Goal: Navigation & Orientation: Find specific page/section

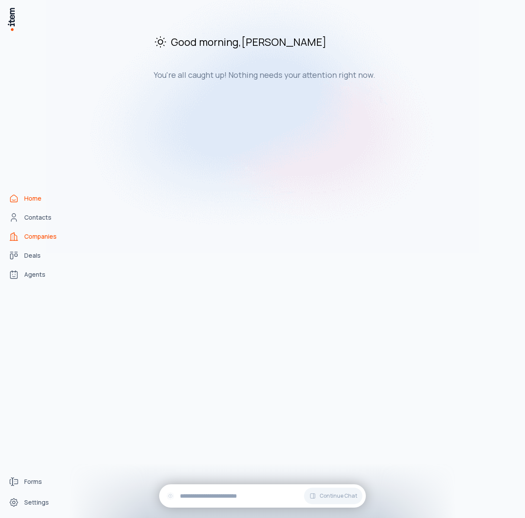
click at [37, 231] on link "Companies" at bounding box center [38, 236] width 66 height 17
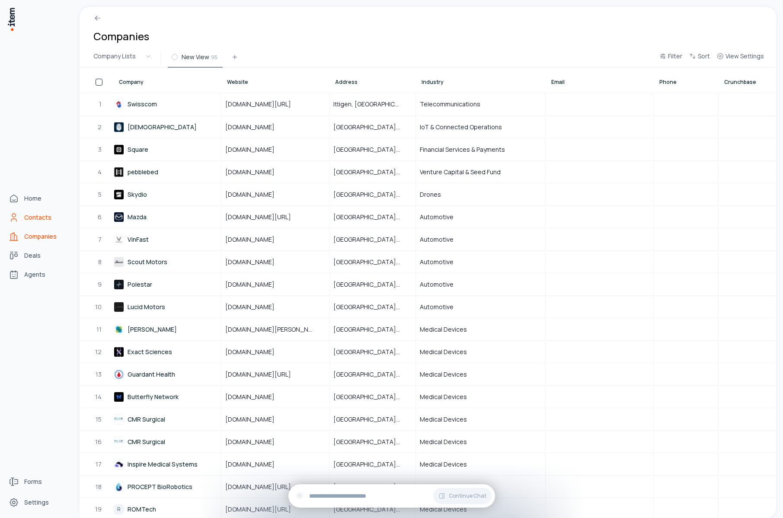
click at [38, 218] on span "Contacts" at bounding box center [37, 217] width 27 height 9
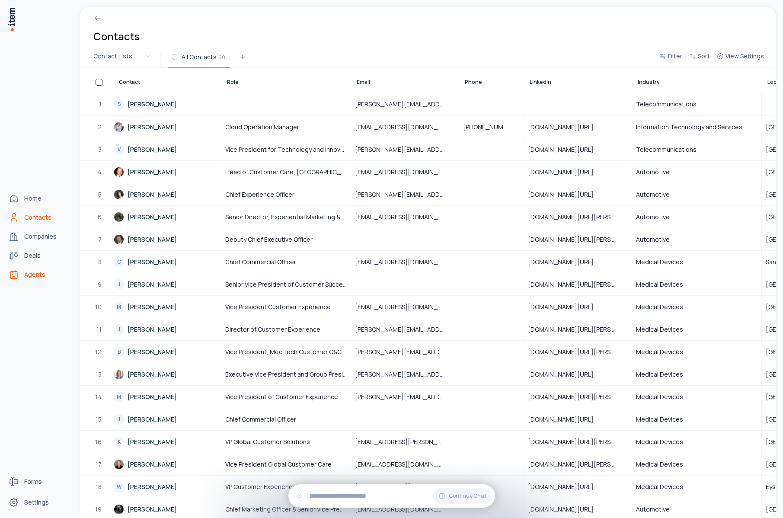
click at [31, 275] on span "Agents" at bounding box center [34, 274] width 21 height 9
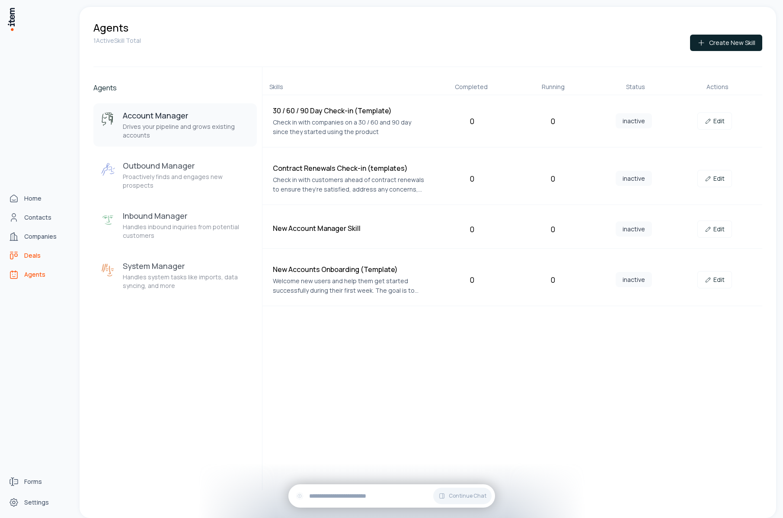
click at [32, 259] on span "Deals" at bounding box center [32, 255] width 16 height 9
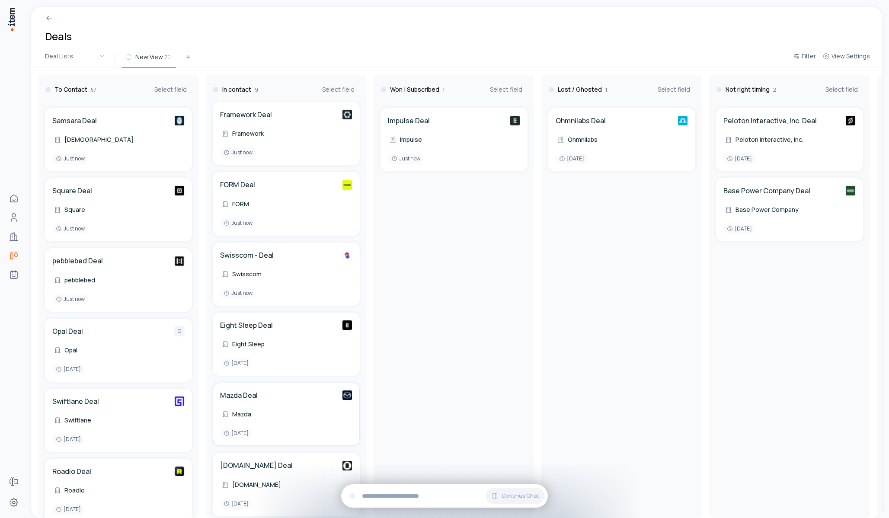
scroll to position [230, 0]
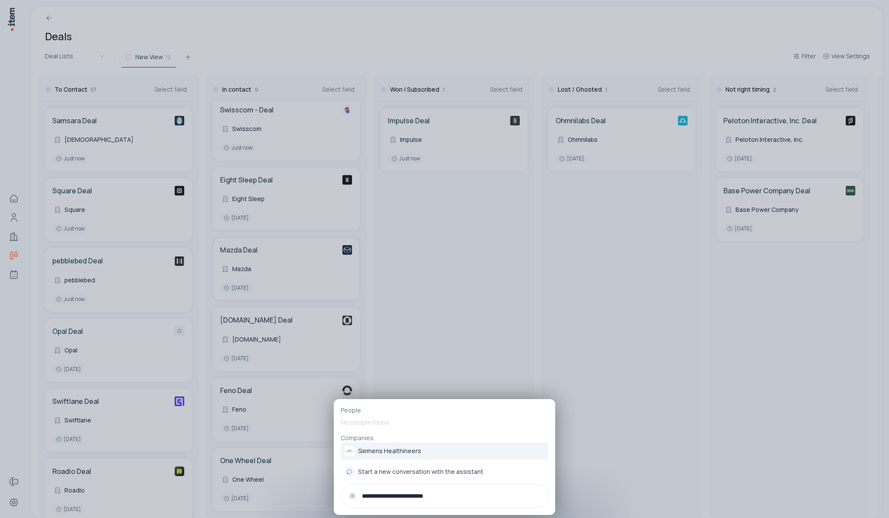
type input "**********"
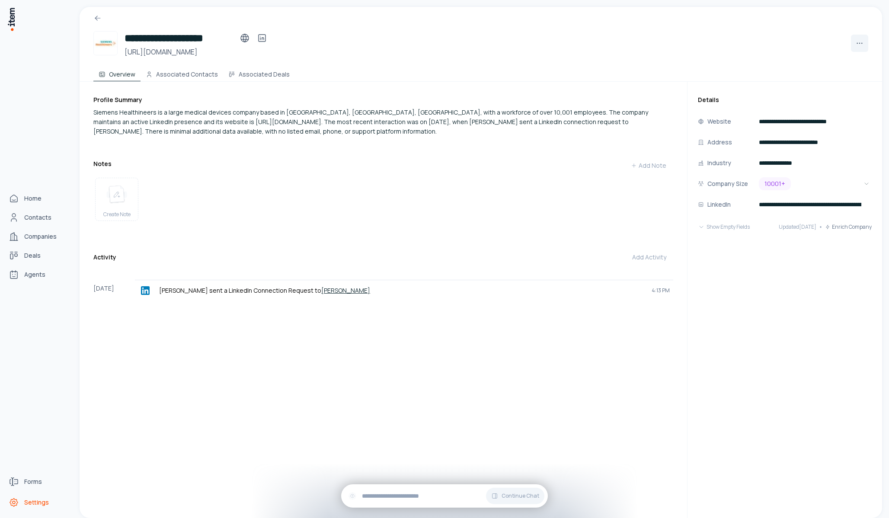
click at [28, 502] on span "Settings" at bounding box center [36, 502] width 25 height 9
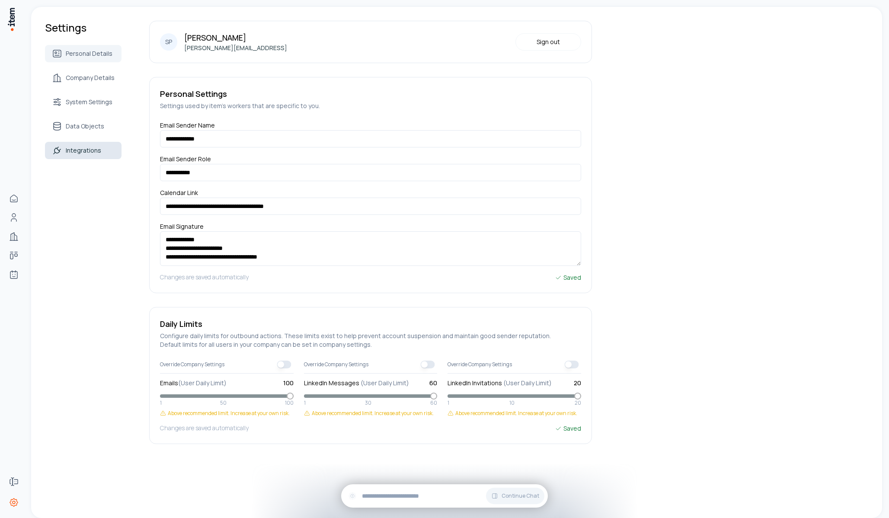
click at [83, 145] on link "Integrations" at bounding box center [83, 150] width 77 height 17
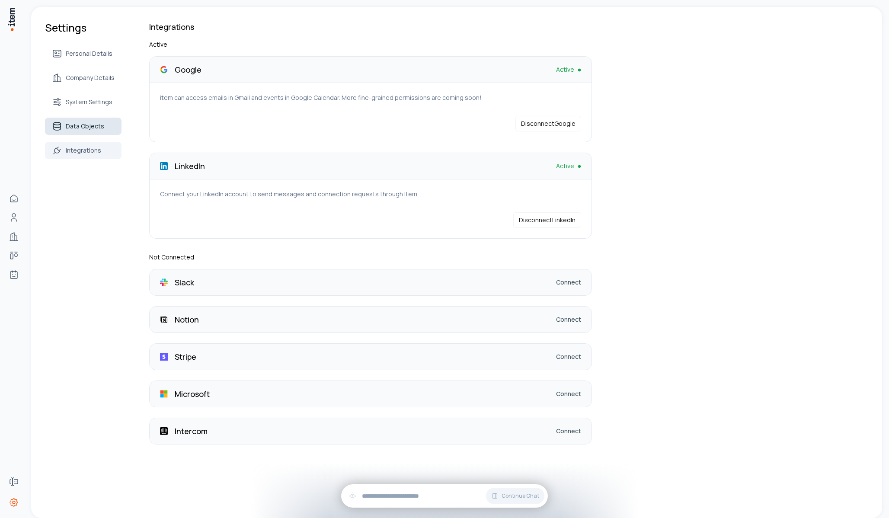
click at [82, 129] on span "Data Objects" at bounding box center [85, 126] width 38 height 9
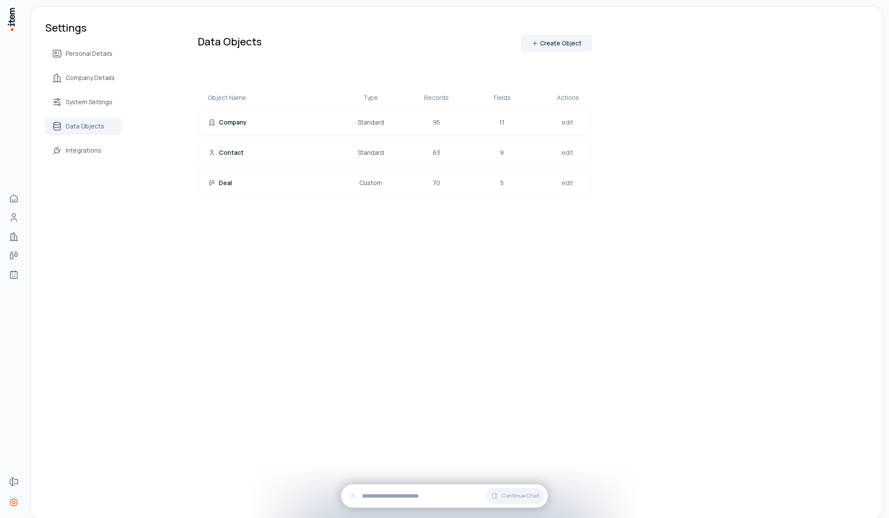
click at [80, 113] on div "Personal Details Company Details System Settings Data Objects Integrations" at bounding box center [83, 102] width 77 height 114
click at [80, 106] on span "System Settings" at bounding box center [89, 102] width 47 height 9
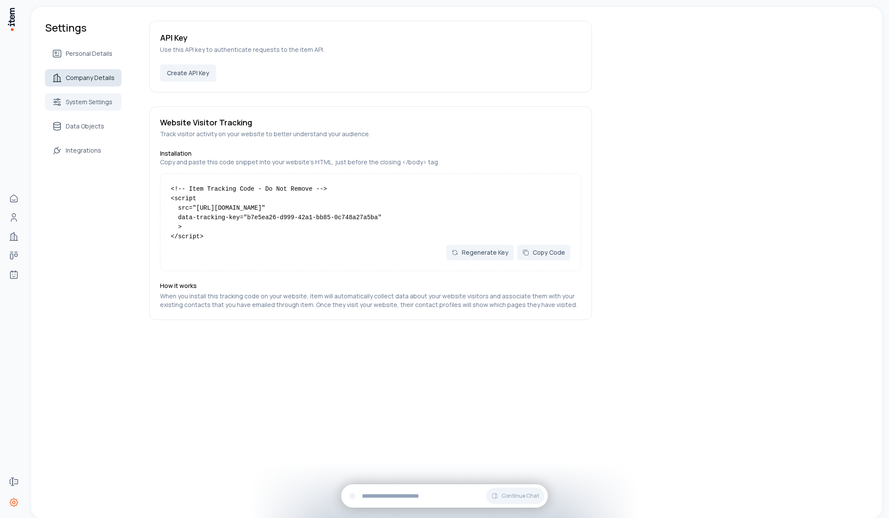
click at [79, 82] on span "Company Details" at bounding box center [90, 78] width 49 height 9
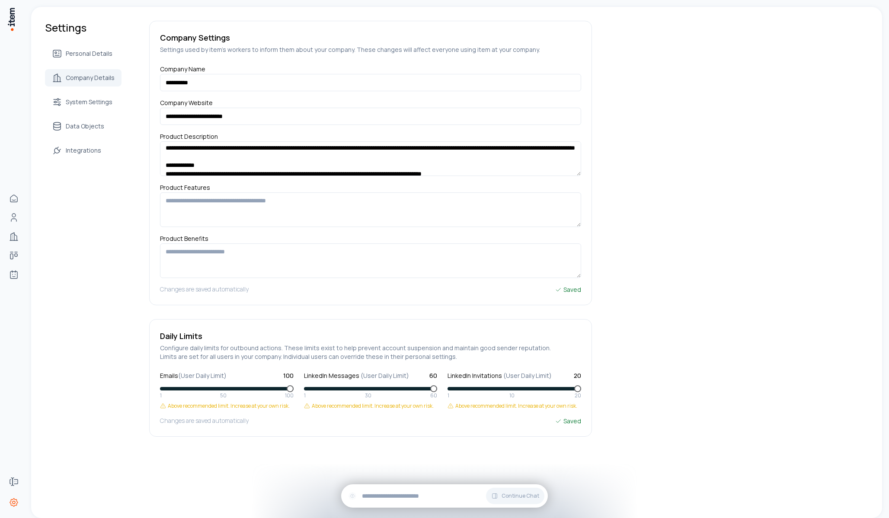
scroll to position [120, 0]
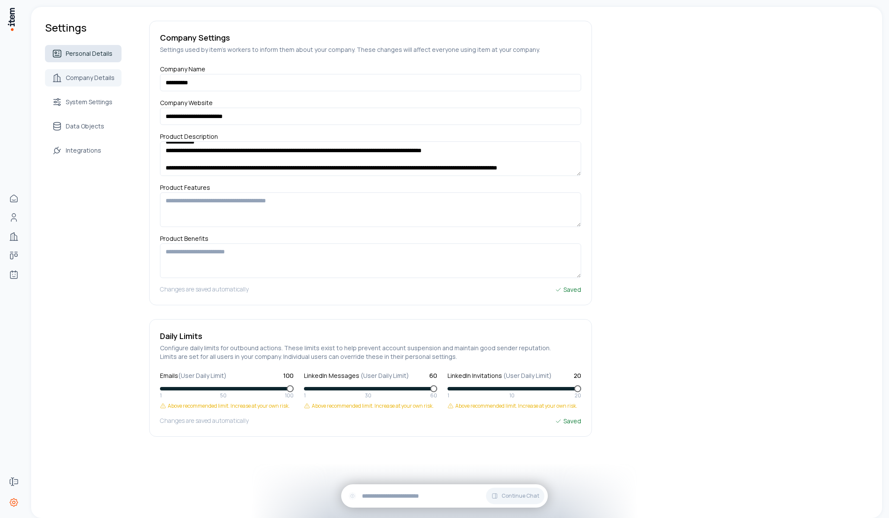
click at [82, 55] on span "Personal Details" at bounding box center [89, 53] width 47 height 9
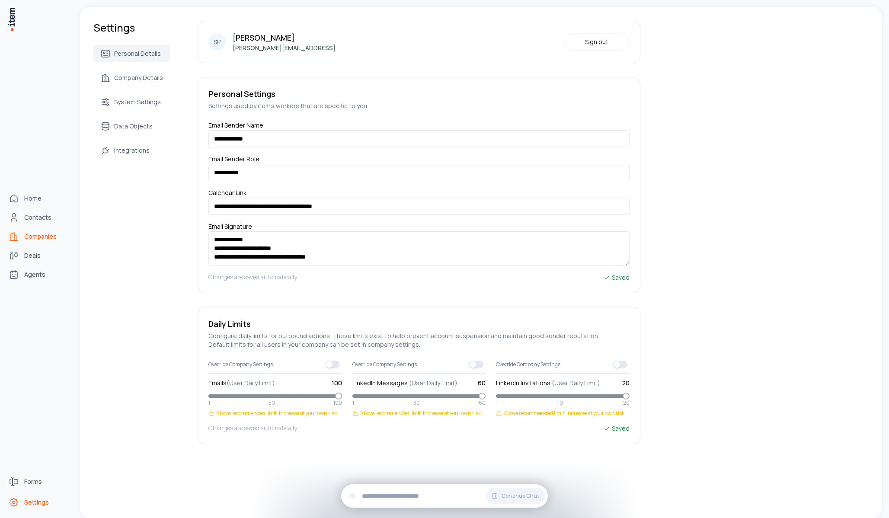
click at [39, 229] on link "Companies" at bounding box center [38, 236] width 66 height 17
click at [38, 219] on span "Contacts" at bounding box center [37, 217] width 27 height 9
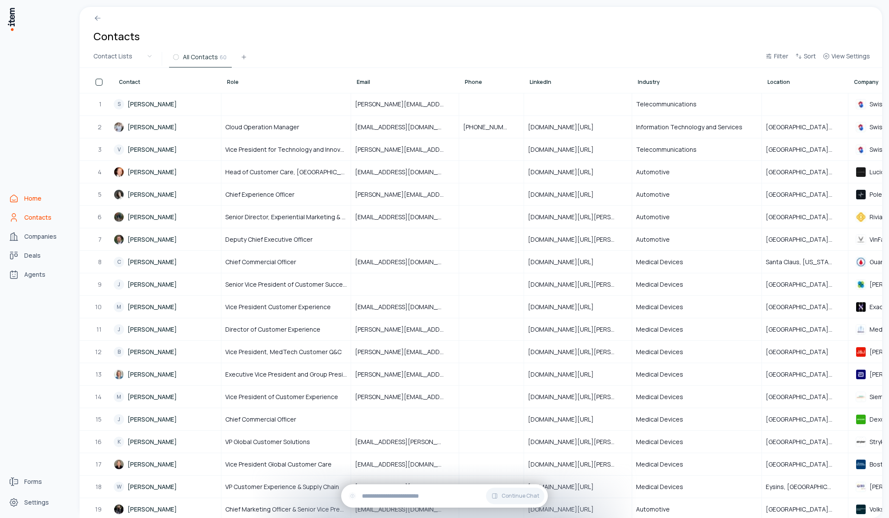
click at [26, 193] on link "Home" at bounding box center [38, 198] width 66 height 17
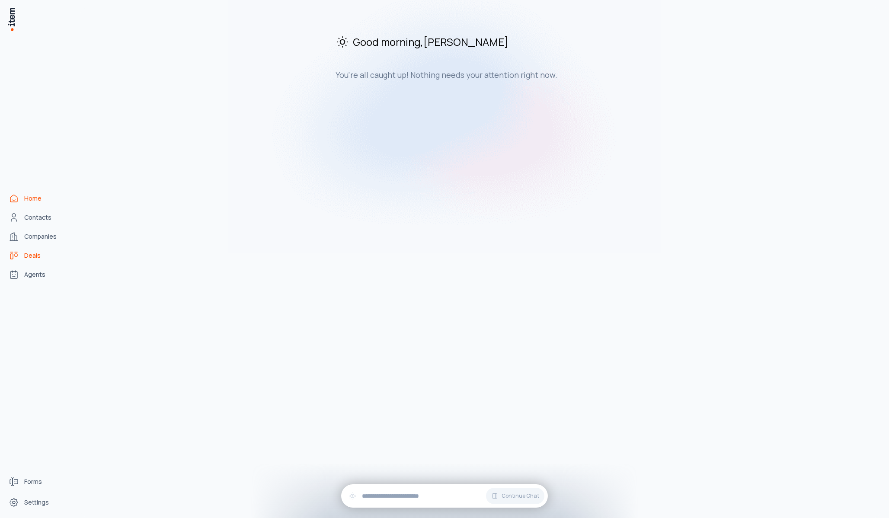
click at [27, 254] on span "Deals" at bounding box center [32, 255] width 16 height 9
